Goal: Task Accomplishment & Management: Manage account settings

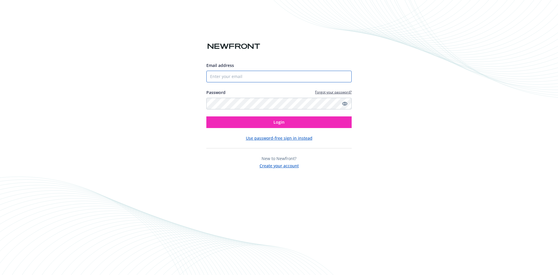
click at [279, 76] on input "Email address" at bounding box center [278, 77] width 145 height 12
type input "[PERSON_NAME][EMAIL_ADDRESS][DOMAIN_NAME]"
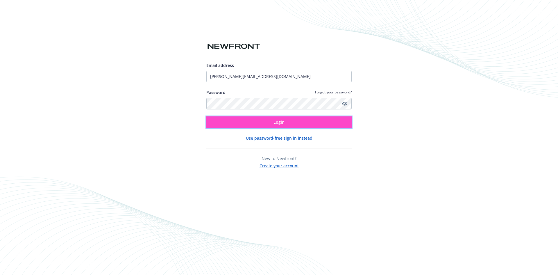
click at [300, 121] on button "Login" at bounding box center [278, 122] width 145 height 12
